Goal: Information Seeking & Learning: Understand process/instructions

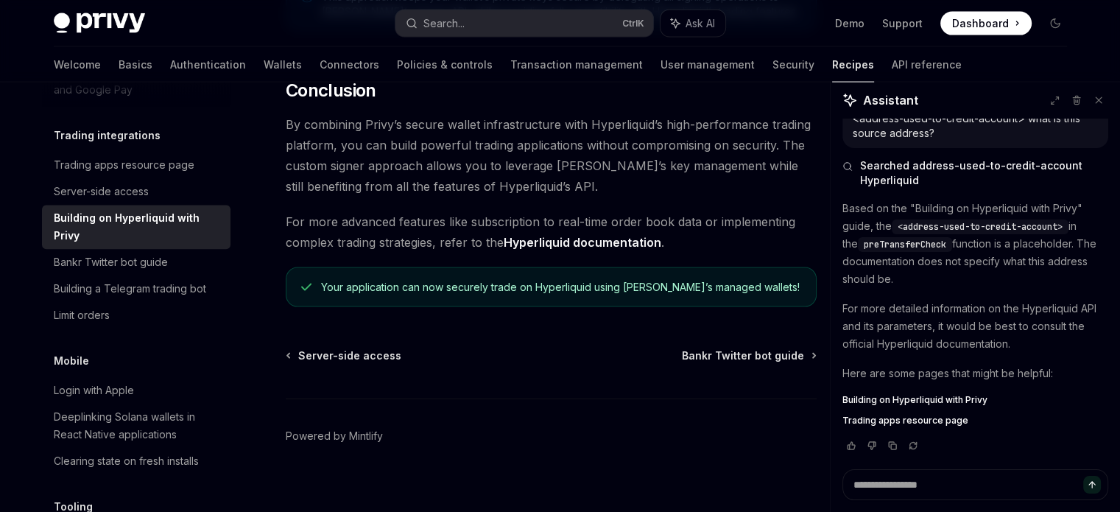
scroll to position [3114, 0]
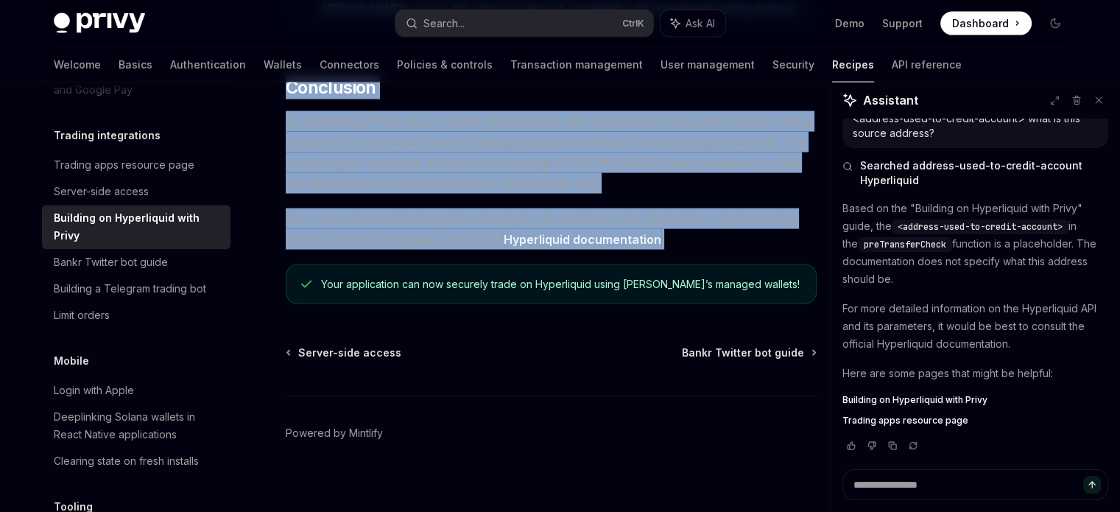
drag, startPoint x: 286, startPoint y: 96, endPoint x: 674, endPoint y: 247, distance: 416.0
click at [674, 247] on span "For more advanced features like subscription to real-time order book data or im…" at bounding box center [551, 228] width 531 height 41
drag, startPoint x: 674, startPoint y: 247, endPoint x: 282, endPoint y: 130, distance: 409.1
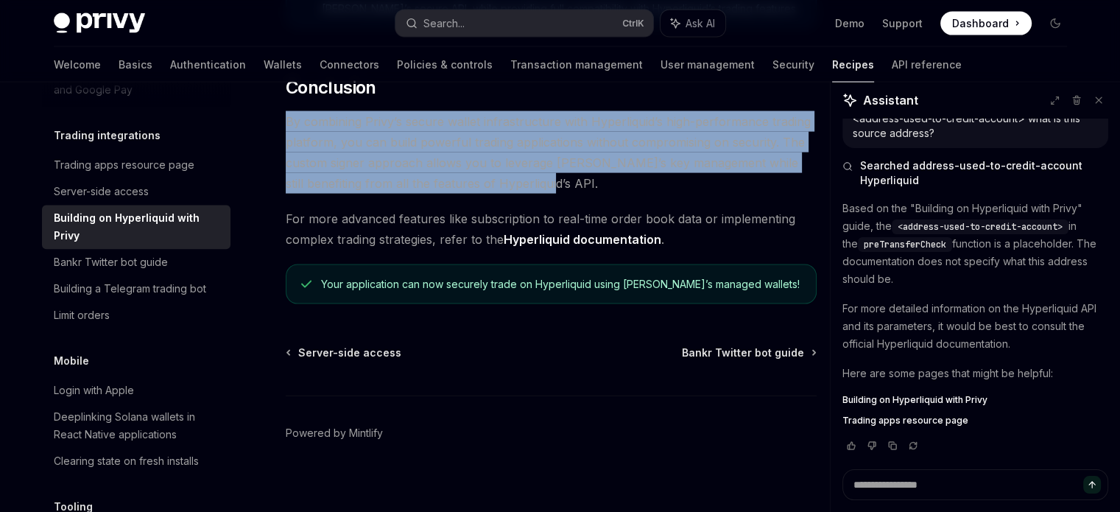
drag, startPoint x: 512, startPoint y: 191, endPoint x: 283, endPoint y: 131, distance: 237.5
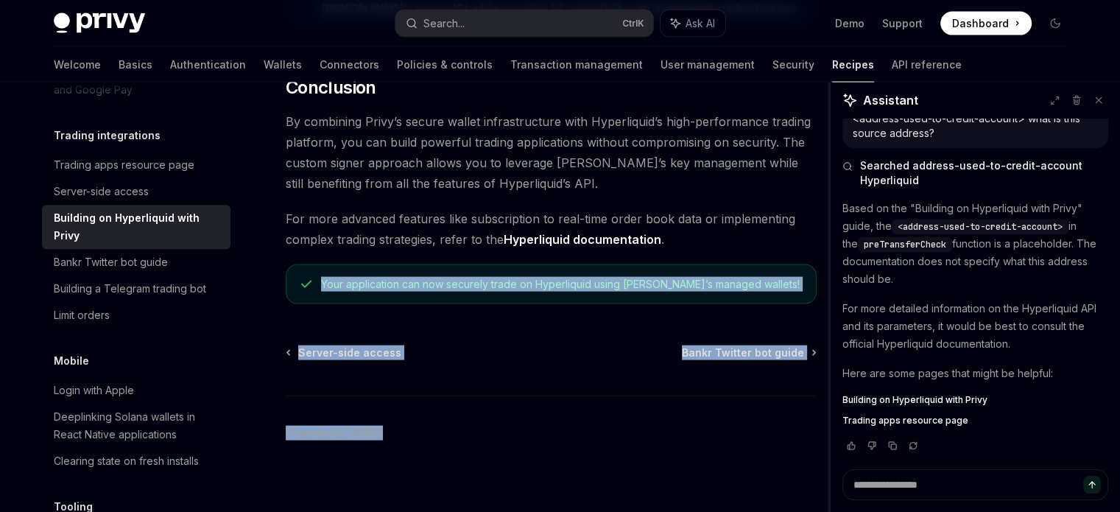
drag, startPoint x: 323, startPoint y: 294, endPoint x: 828, endPoint y: 278, distance: 504.6
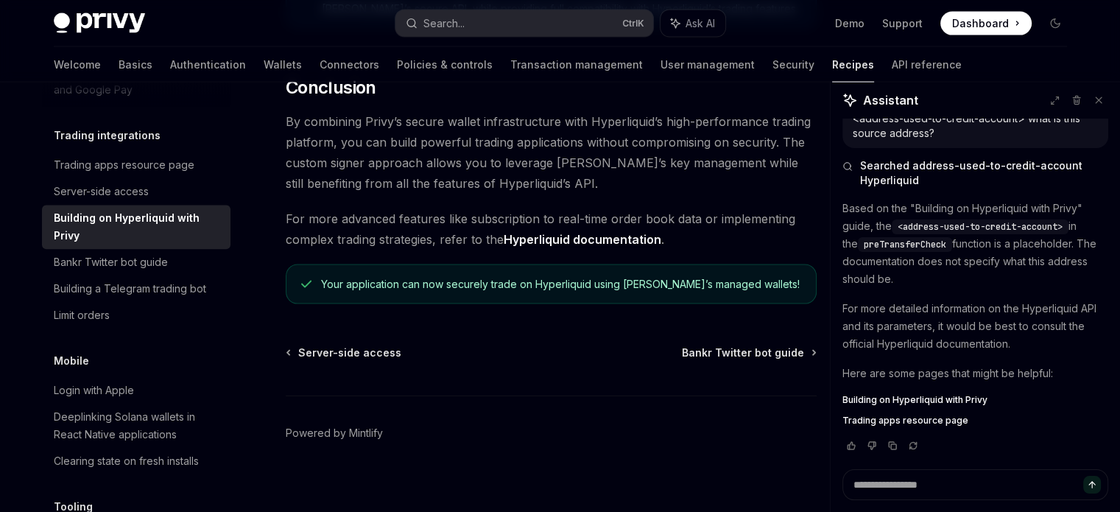
click at [712, 248] on span "For more advanced features like subscription to real-time order book data or im…" at bounding box center [551, 228] width 531 height 41
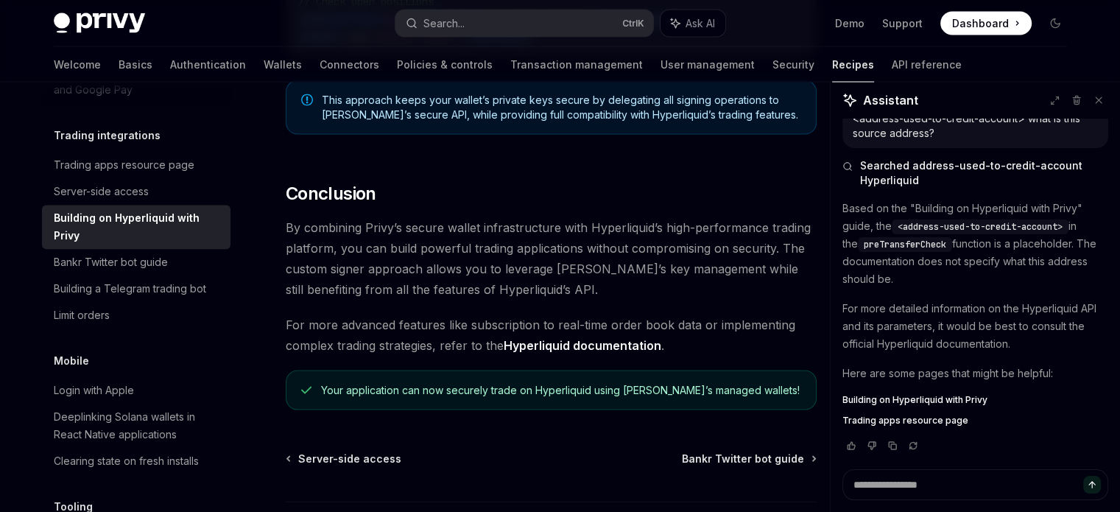
scroll to position [3009, 0]
